Goal: Transaction & Acquisition: Purchase product/service

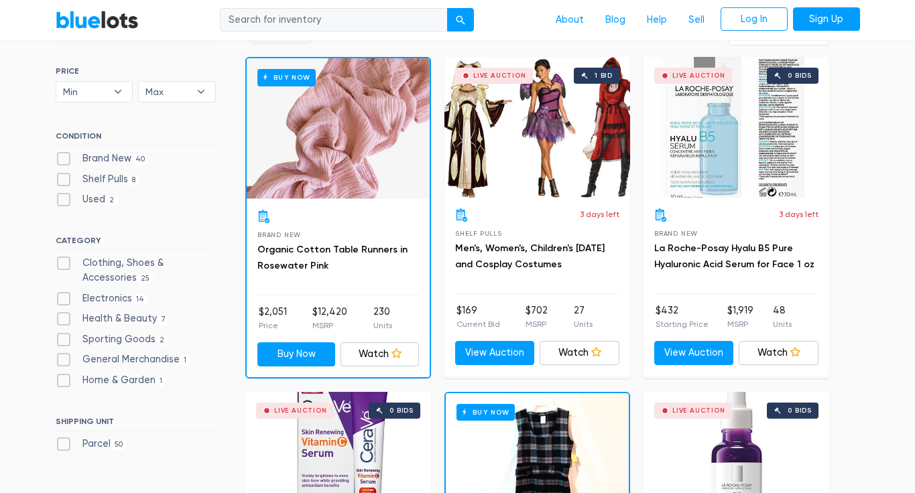
scroll to position [396, 0]
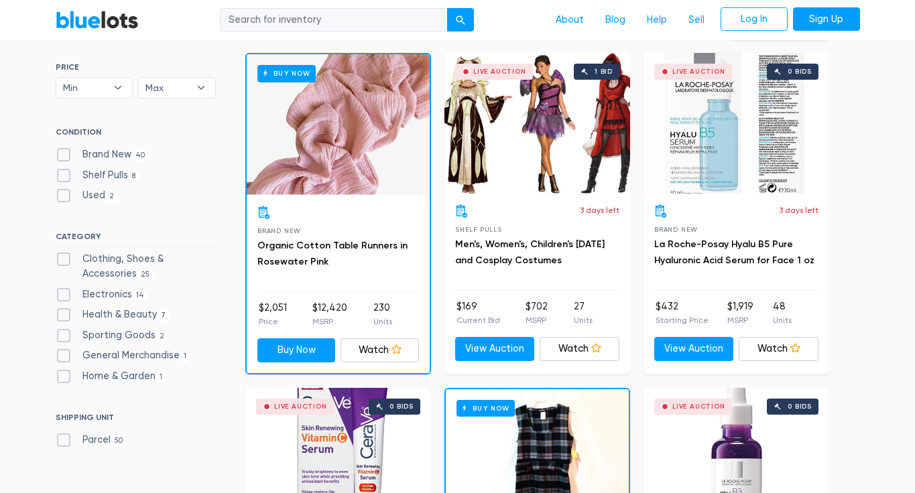
click at [68, 255] on label "Clothing, Shoes & Accessories 25" at bounding box center [136, 266] width 160 height 29
click at [64, 255] on Accessories"] "Clothing, Shoes & Accessories 25" at bounding box center [60, 256] width 9 height 9
checkbox Accessories"] "true"
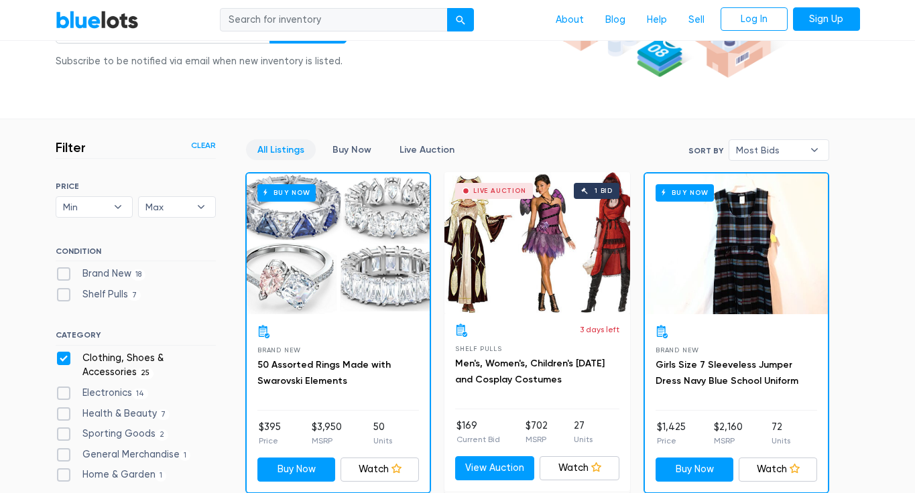
scroll to position [324, 0]
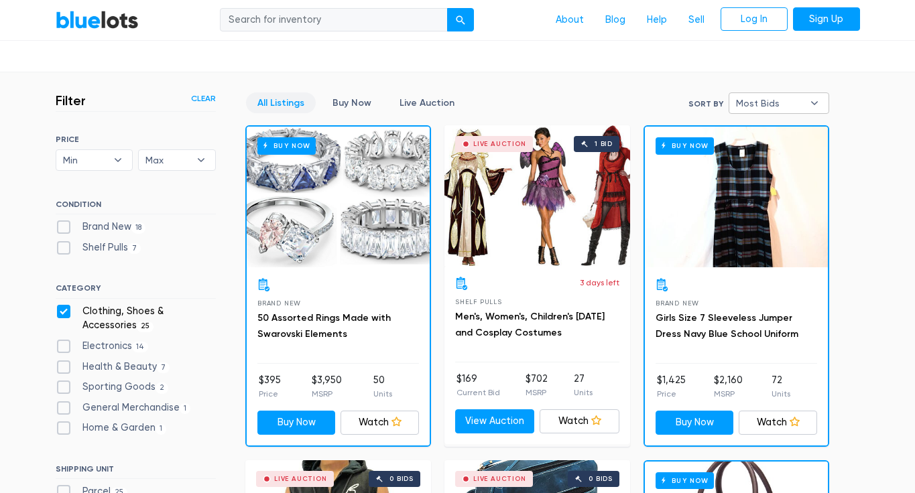
click at [743, 106] on span "Most Bids" at bounding box center [769, 103] width 67 height 20
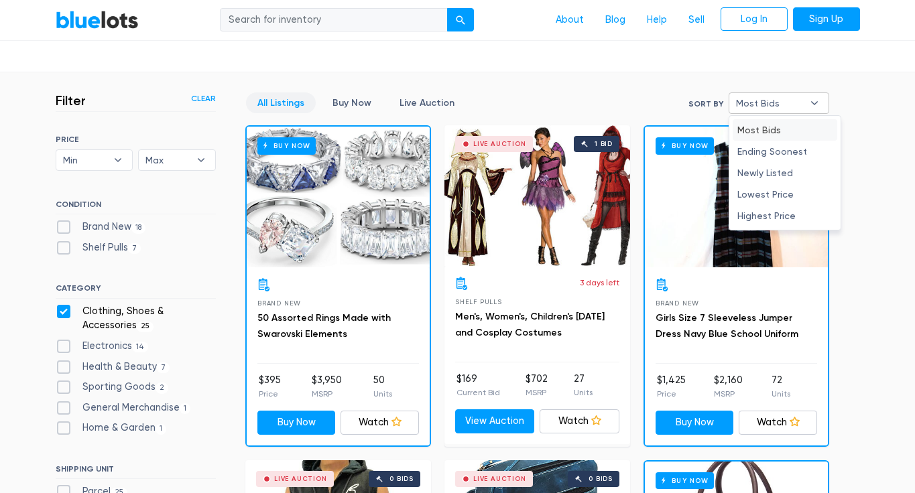
click at [743, 106] on span "Most Bids" at bounding box center [769, 103] width 67 height 20
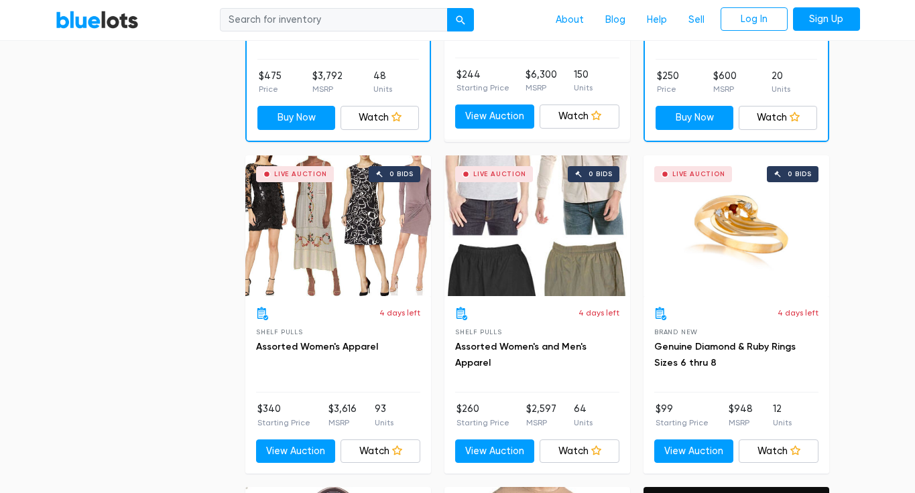
scroll to position [1301, 0]
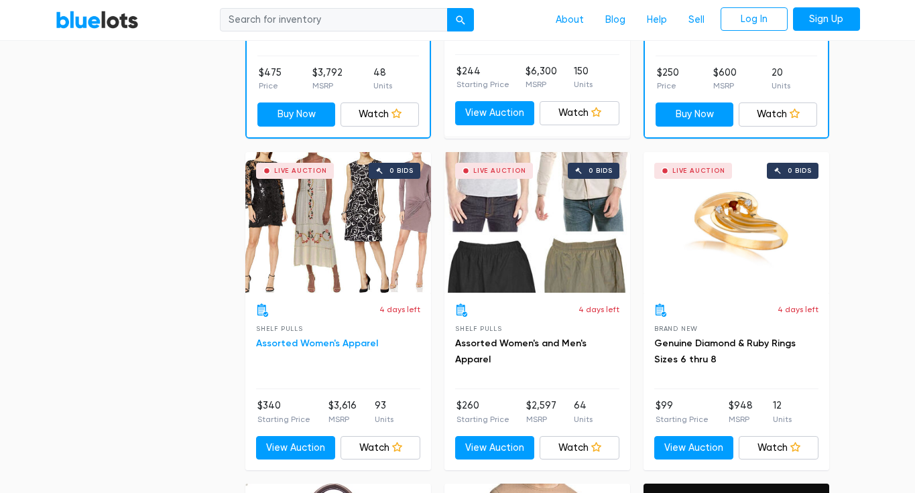
click at [325, 339] on link "Assorted Women's Apparel" at bounding box center [317, 343] width 122 height 11
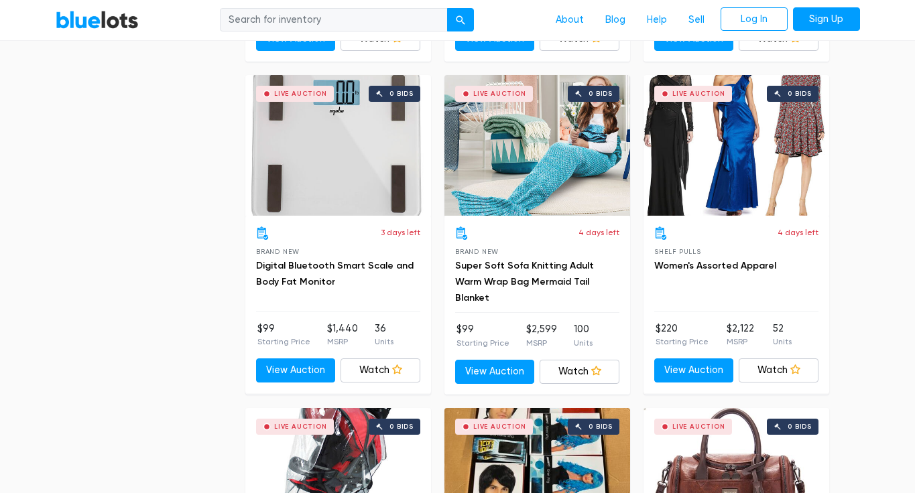
scroll to position [2707, 0]
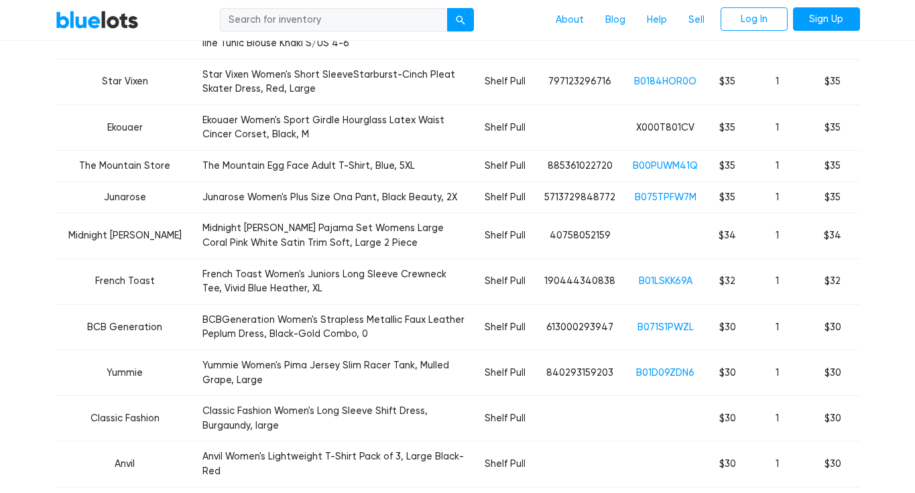
scroll to position [2021, 0]
